Goal: Find specific page/section

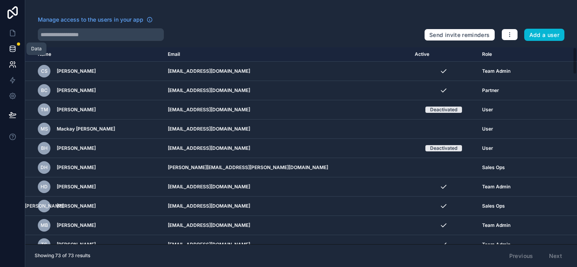
click at [19, 48] on link at bounding box center [12, 49] width 25 height 16
